Goal: Transaction & Acquisition: Purchase product/service

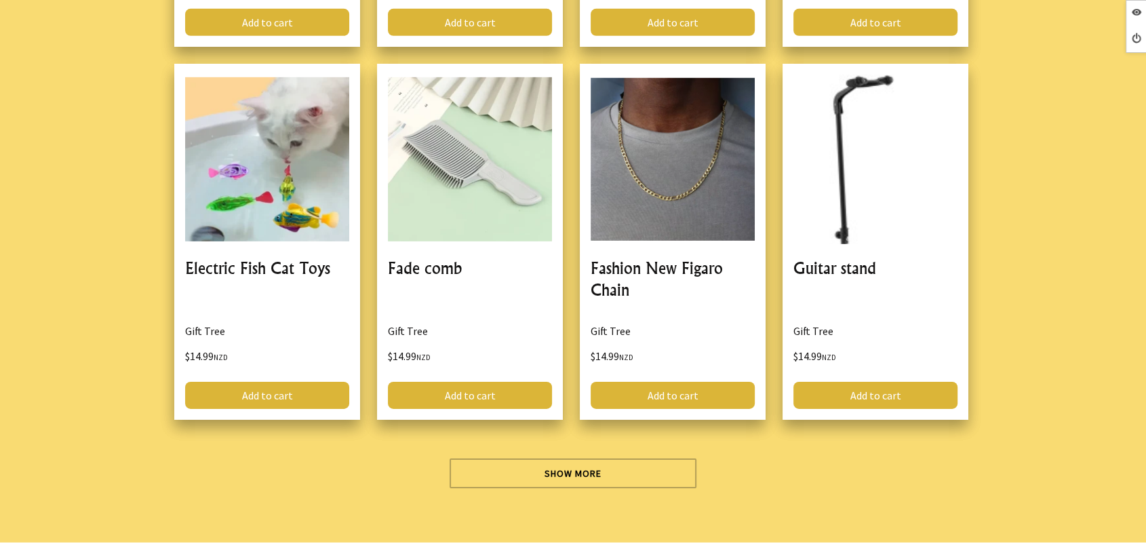
scroll to position [4443, 0]
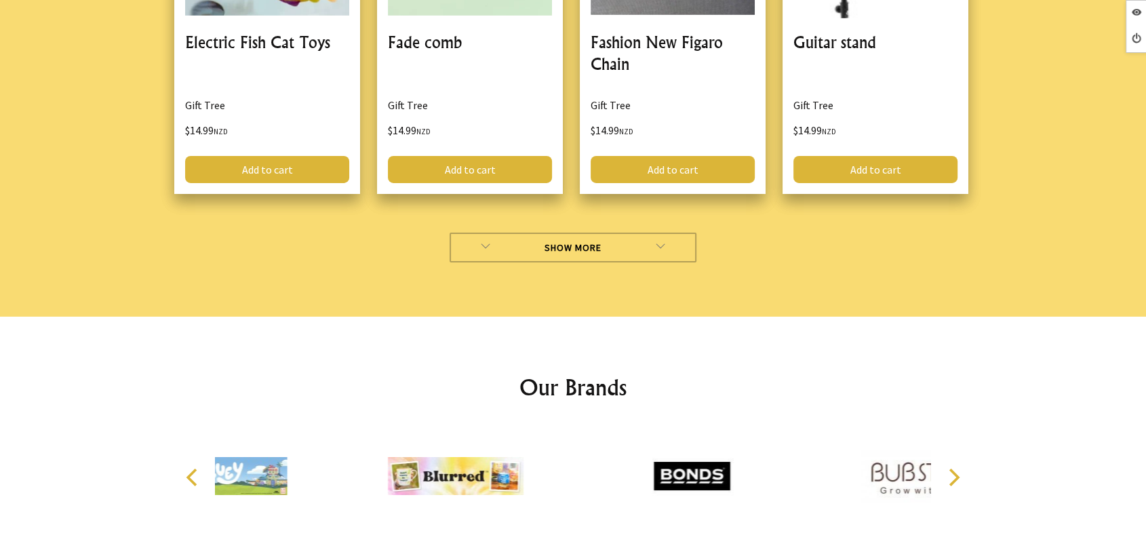
click at [463, 233] on link "Show More" at bounding box center [572, 248] width 247 height 30
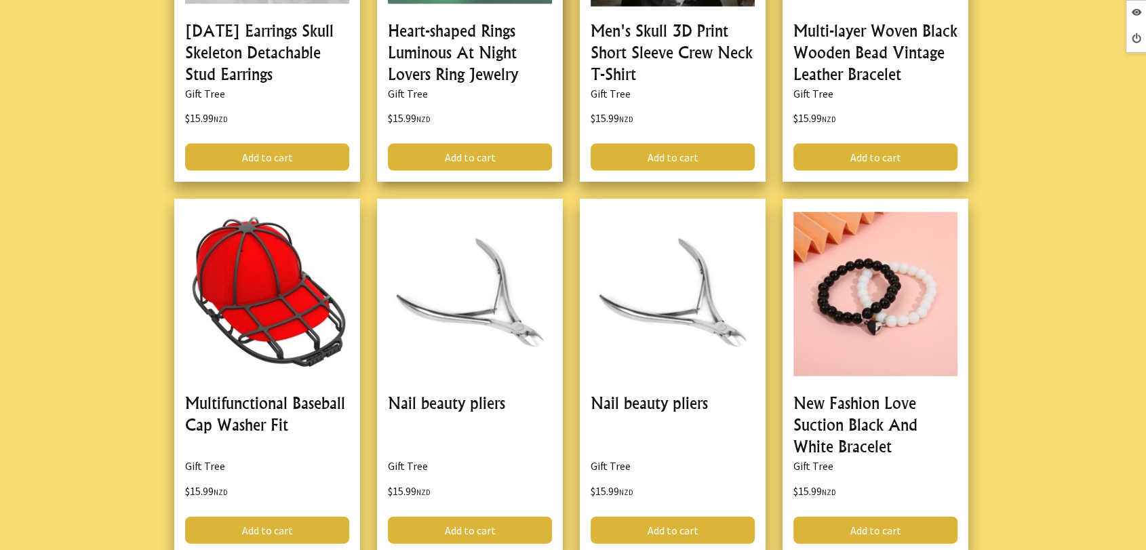
scroll to position [8210, 0]
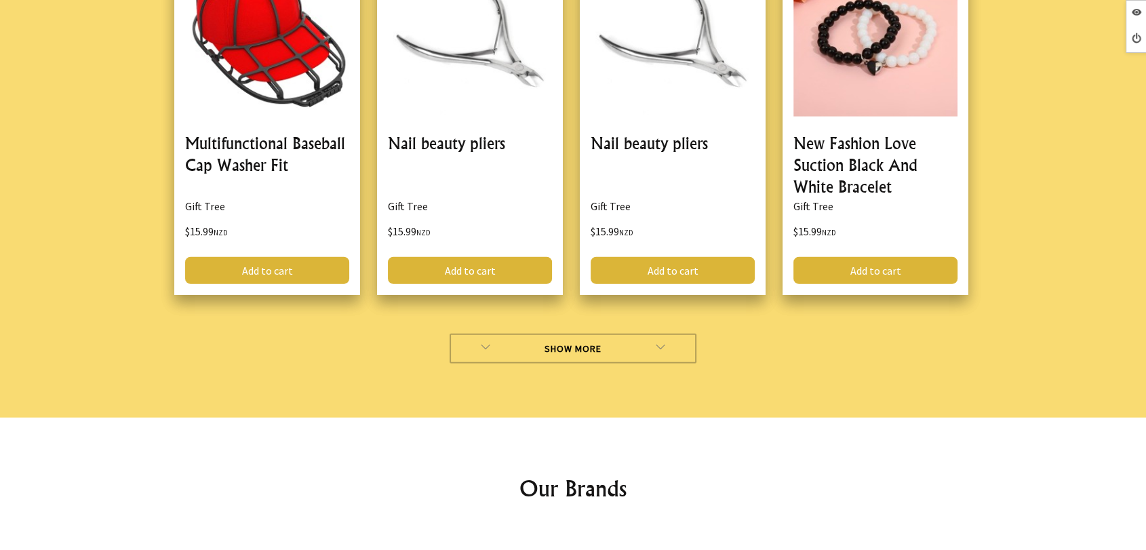
click at [504, 334] on link "Show More" at bounding box center [572, 349] width 247 height 30
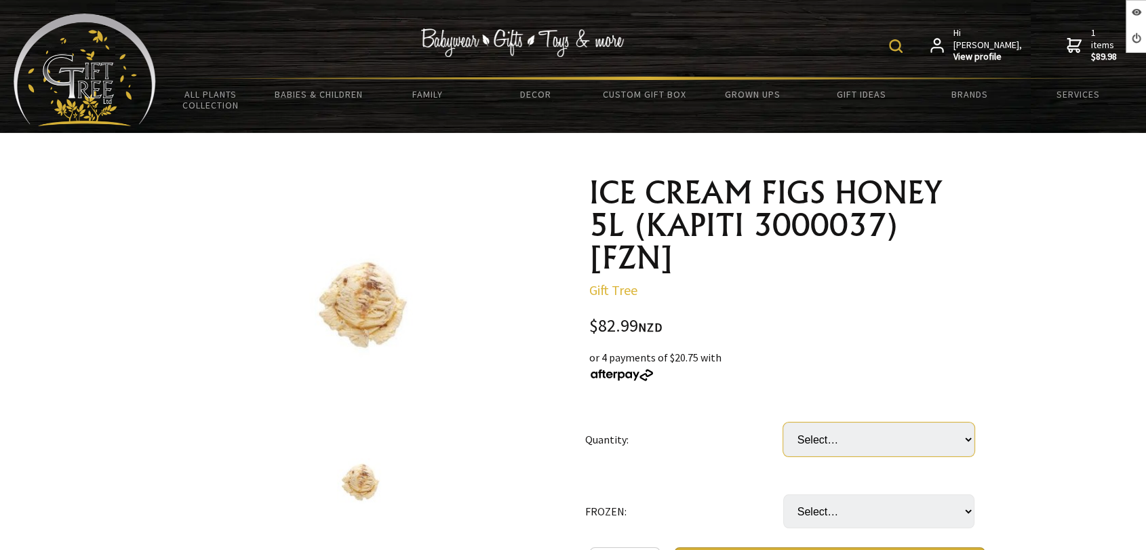
click at [839, 428] on select "Select… TUB CTN(2xTUB) (+ $82.99)" at bounding box center [878, 439] width 191 height 34
select select "TUB"
click at [783, 422] on select "Select… TUB CTN(2xTUB) (+ $82.99)" at bounding box center [878, 439] width 191 height 34
click at [824, 511] on select "Select… only available in Chirstchurch" at bounding box center [878, 511] width 191 height 34
click at [826, 500] on select "Select… only available in Chirstchurch" at bounding box center [878, 511] width 191 height 34
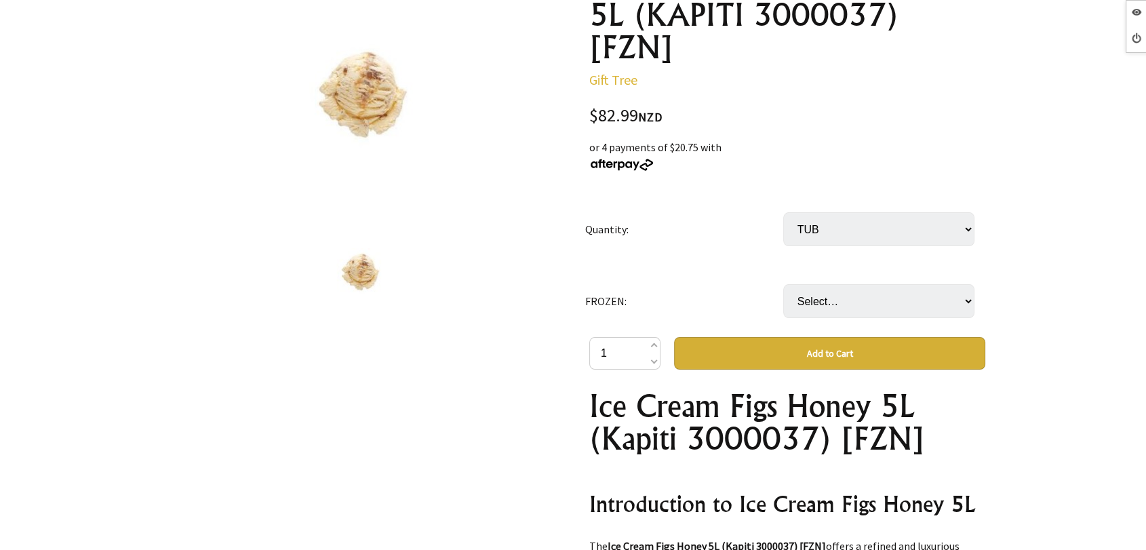
scroll to position [301, 0]
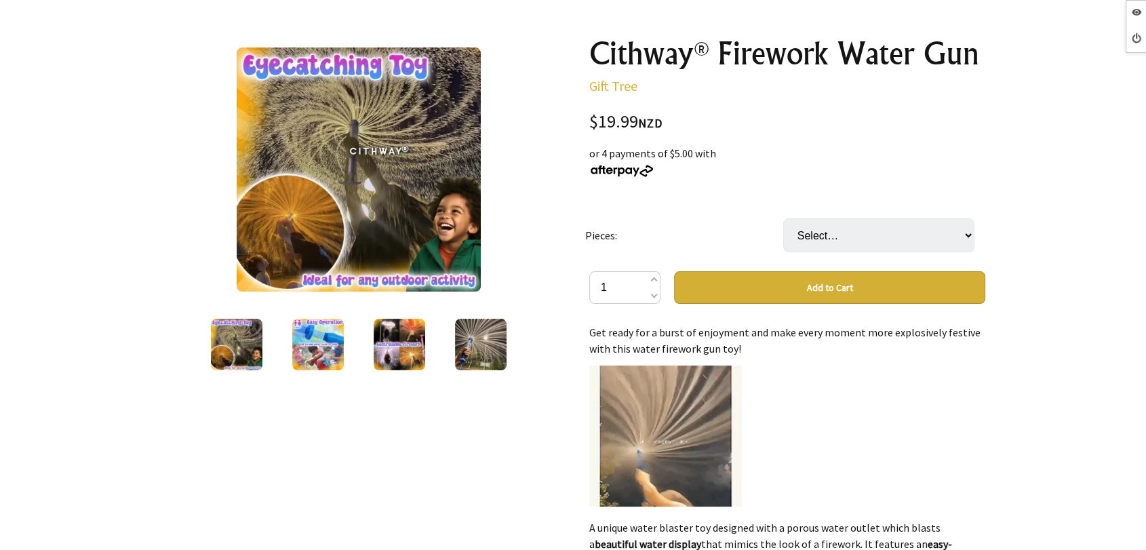
scroll to position [75, 0]
